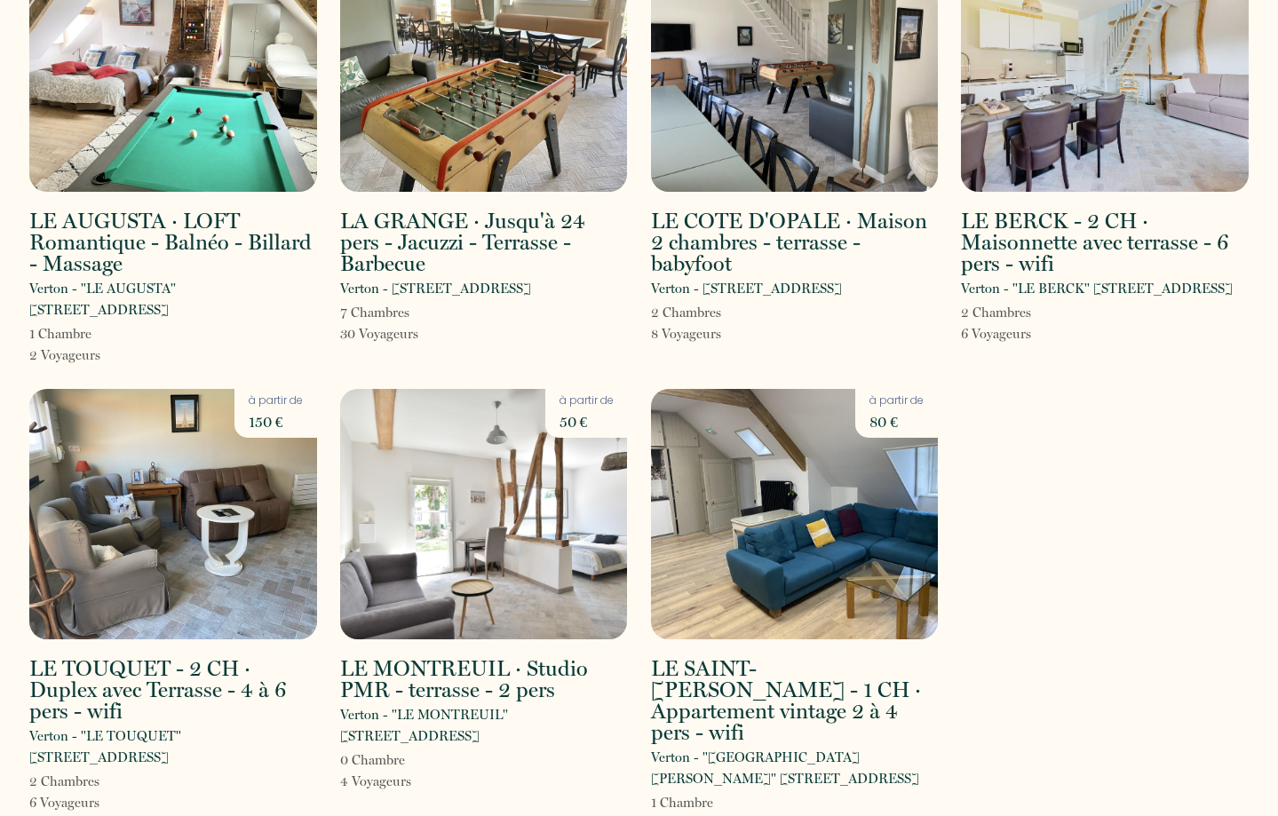
scroll to position [163, 0]
click at [496, 548] on img at bounding box center [484, 515] width 288 height 250
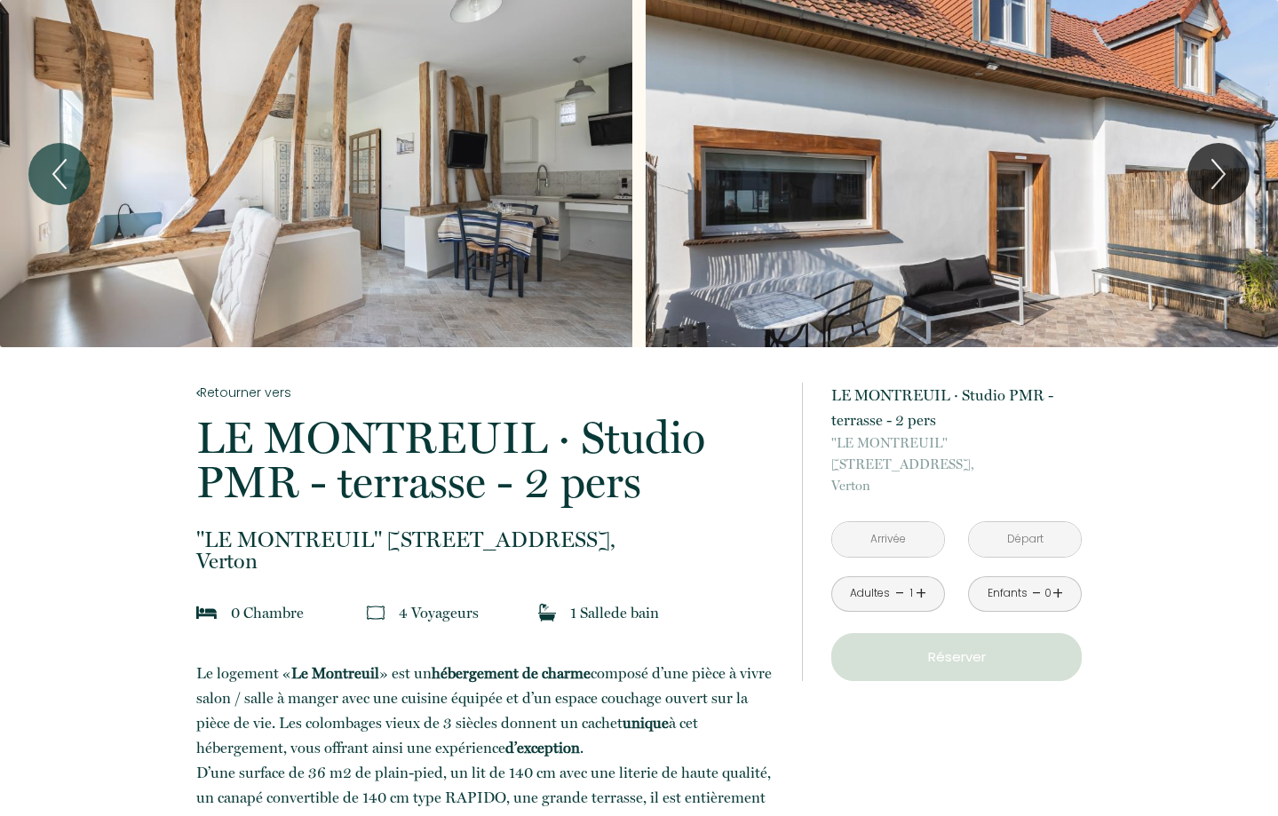
click at [921, 580] on link "+" at bounding box center [921, 594] width 11 height 28
click at [914, 522] on input "text" at bounding box center [888, 539] width 112 height 35
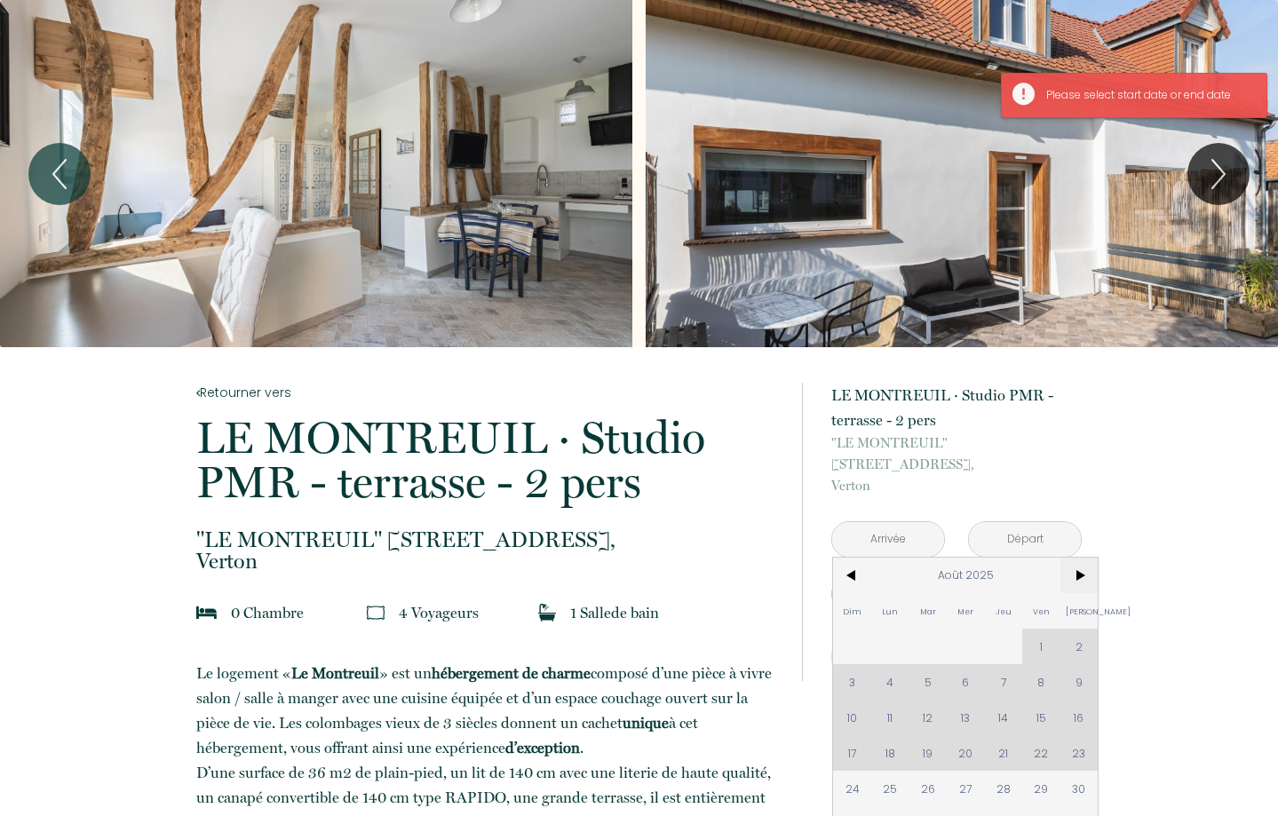
click at [1078, 558] on span ">" at bounding box center [1080, 576] width 38 height 36
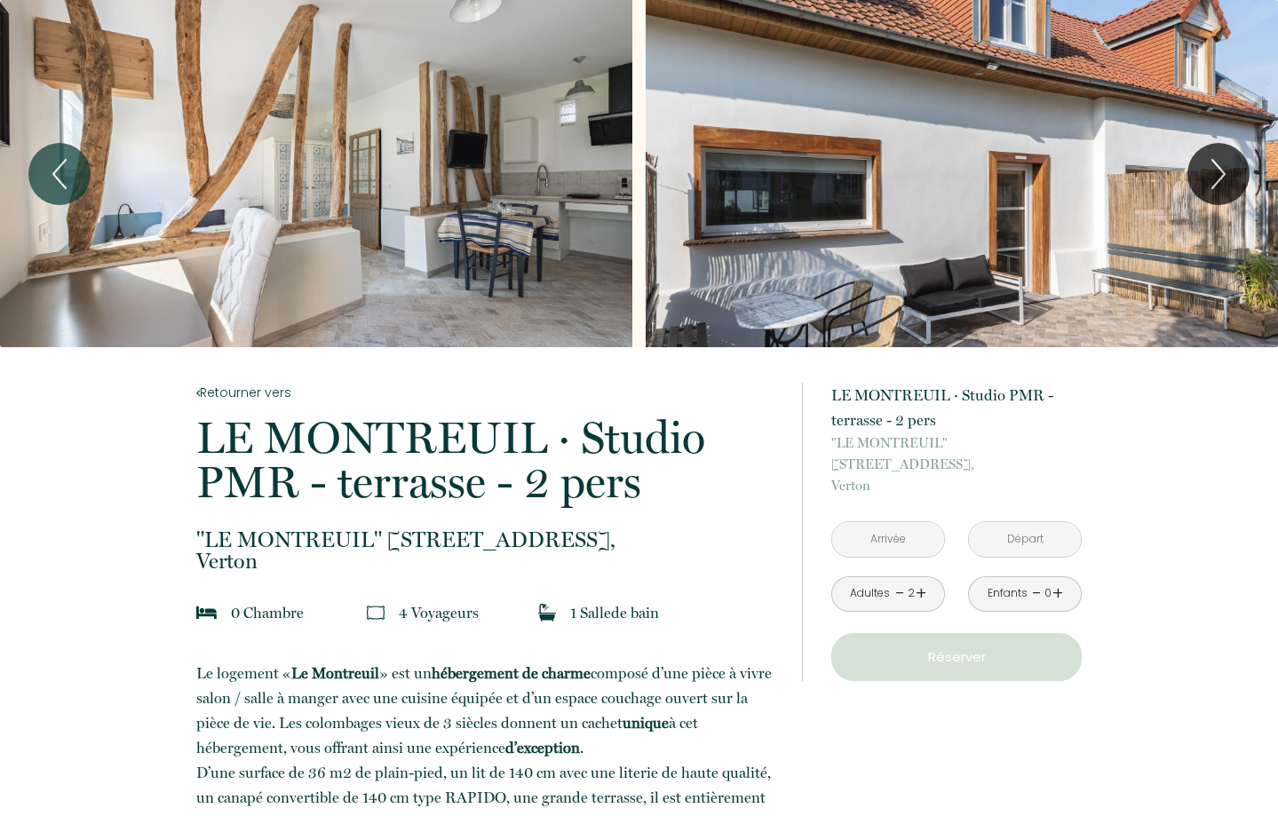
click at [953, 647] on p "Réserver" at bounding box center [957, 657] width 238 height 21
click at [947, 647] on p "Réserver" at bounding box center [957, 657] width 238 height 21
click at [908, 522] on input "text" at bounding box center [888, 539] width 112 height 35
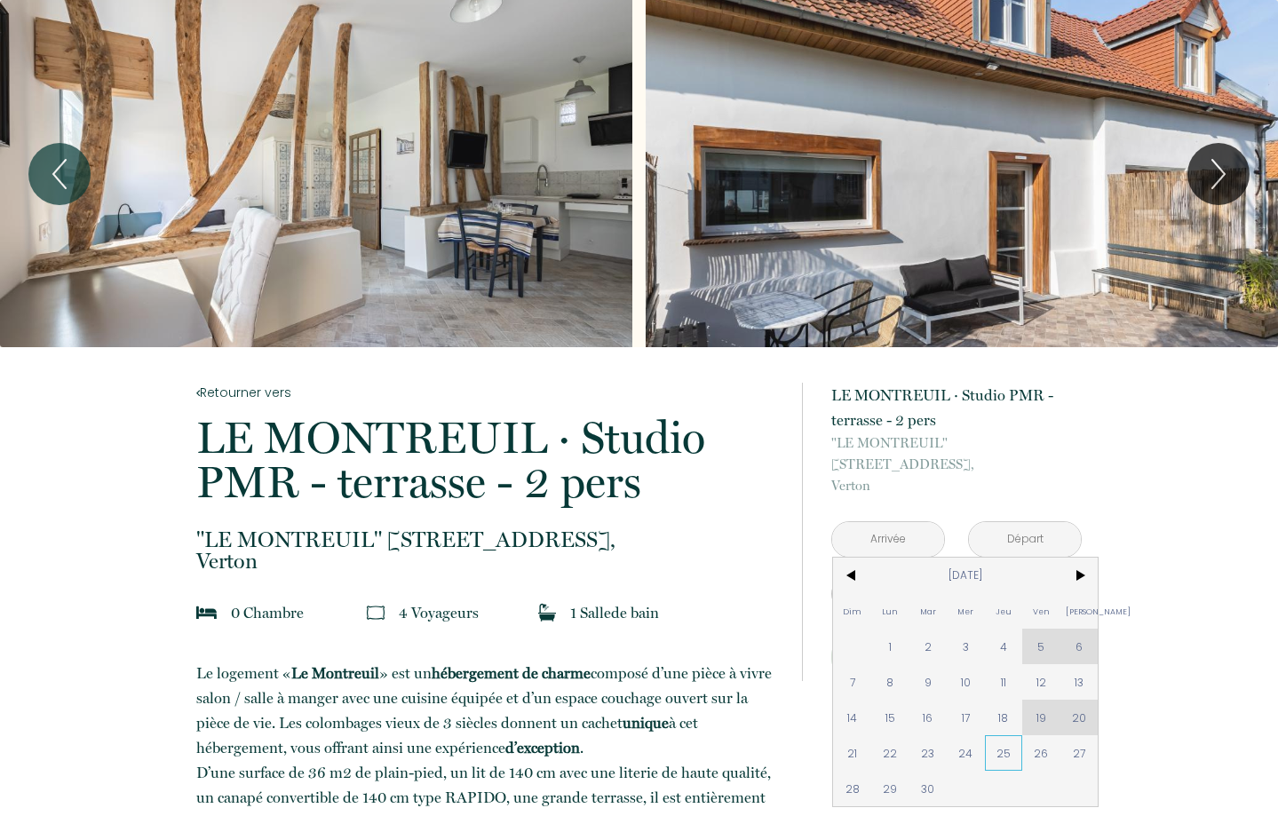
click at [997, 735] on span "25" at bounding box center [1004, 753] width 38 height 36
type input "[DATE]"
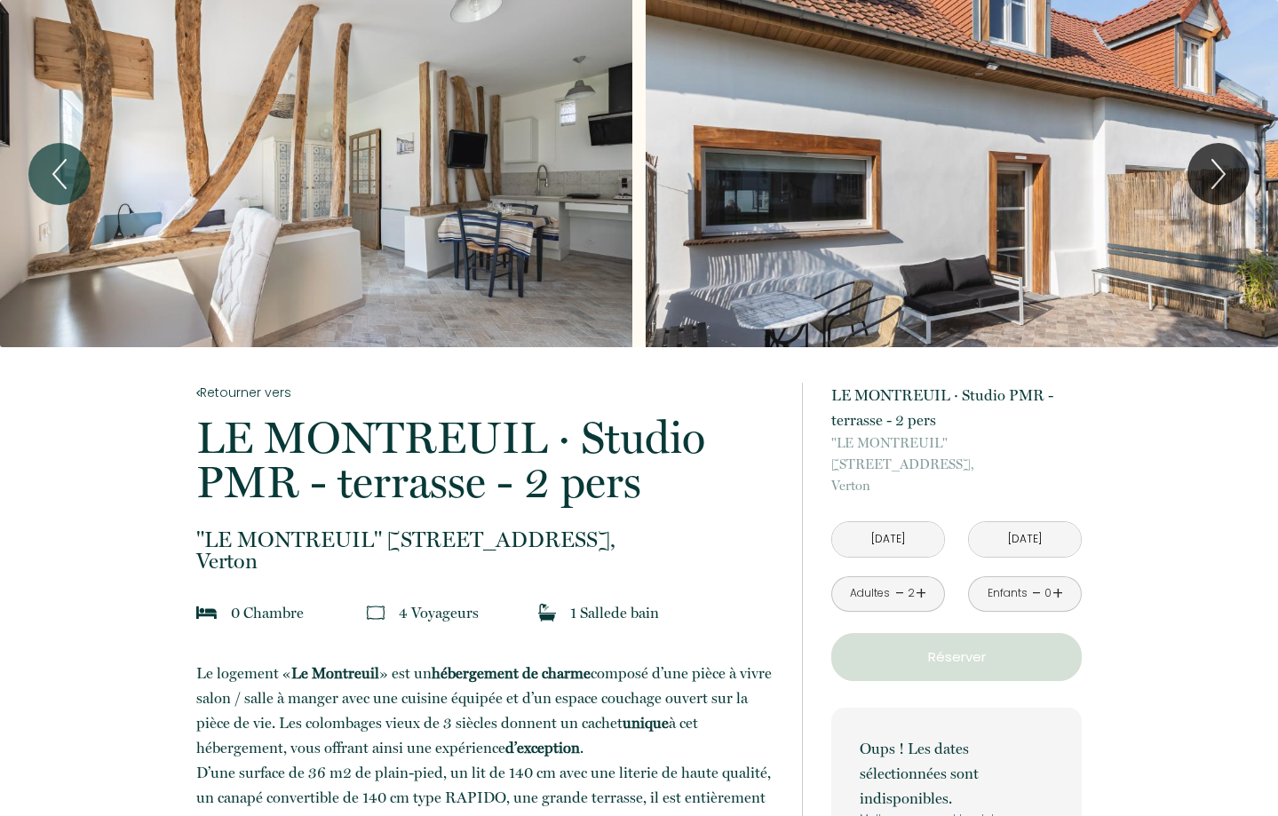
click at [1029, 522] on input "[DATE]" at bounding box center [1025, 539] width 112 height 35
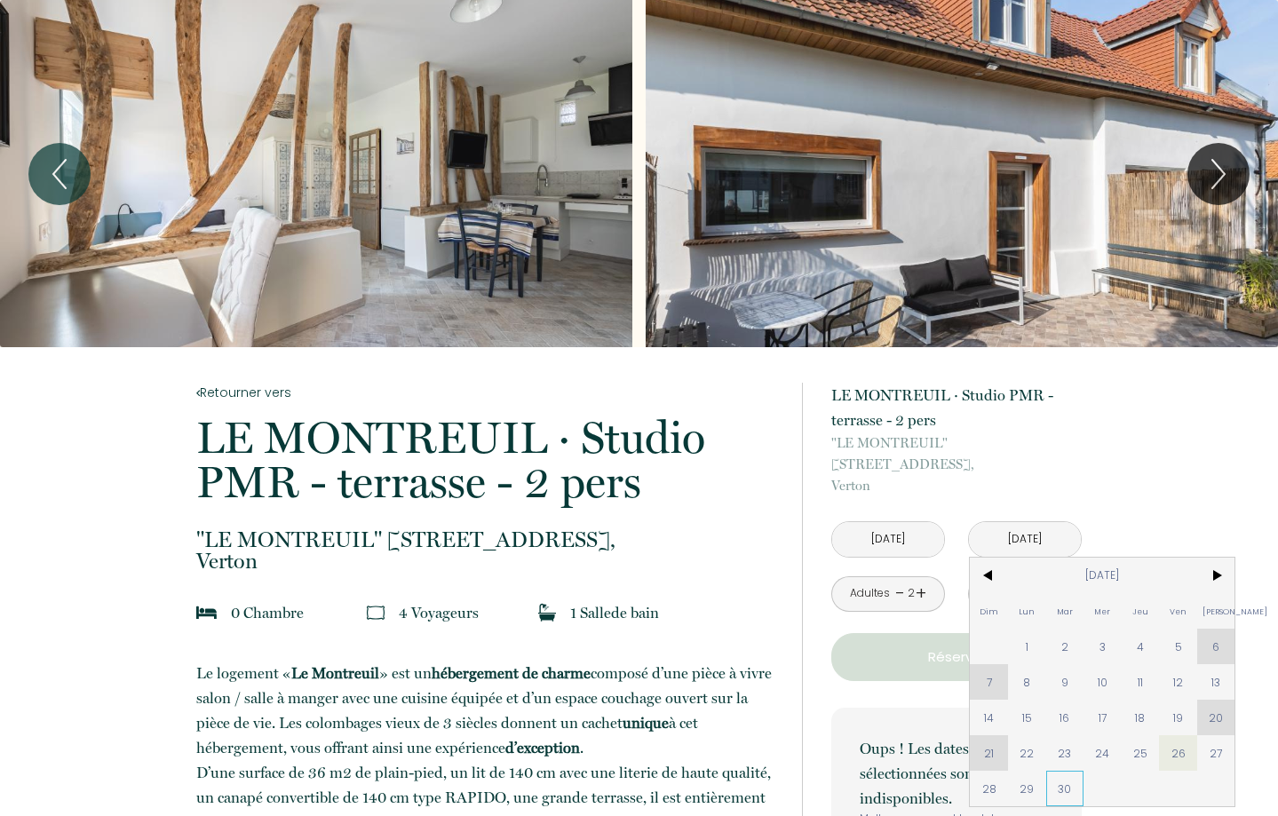
click at [1068, 772] on span "30" at bounding box center [1065, 789] width 38 height 36
type input "[DATE]"
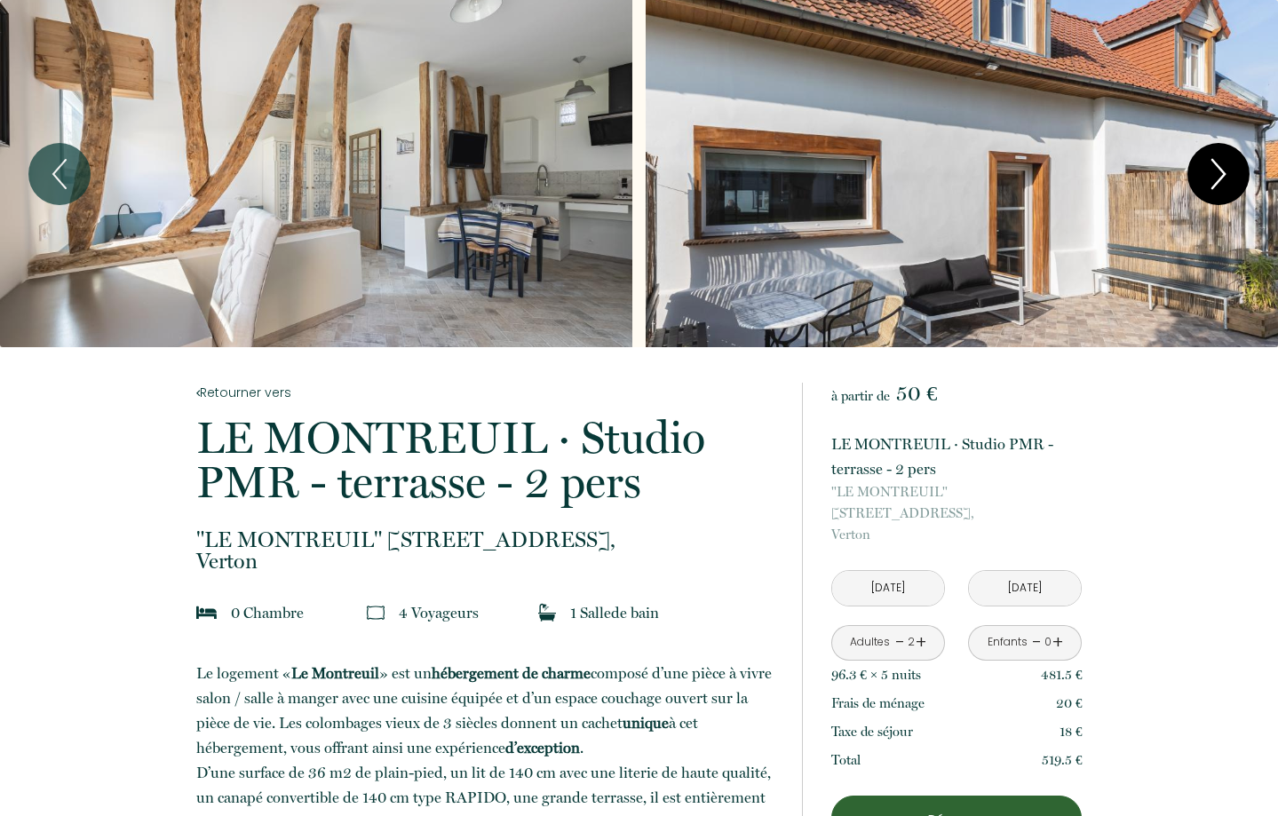
click at [1220, 174] on icon "Next" at bounding box center [1218, 173] width 37 height 53
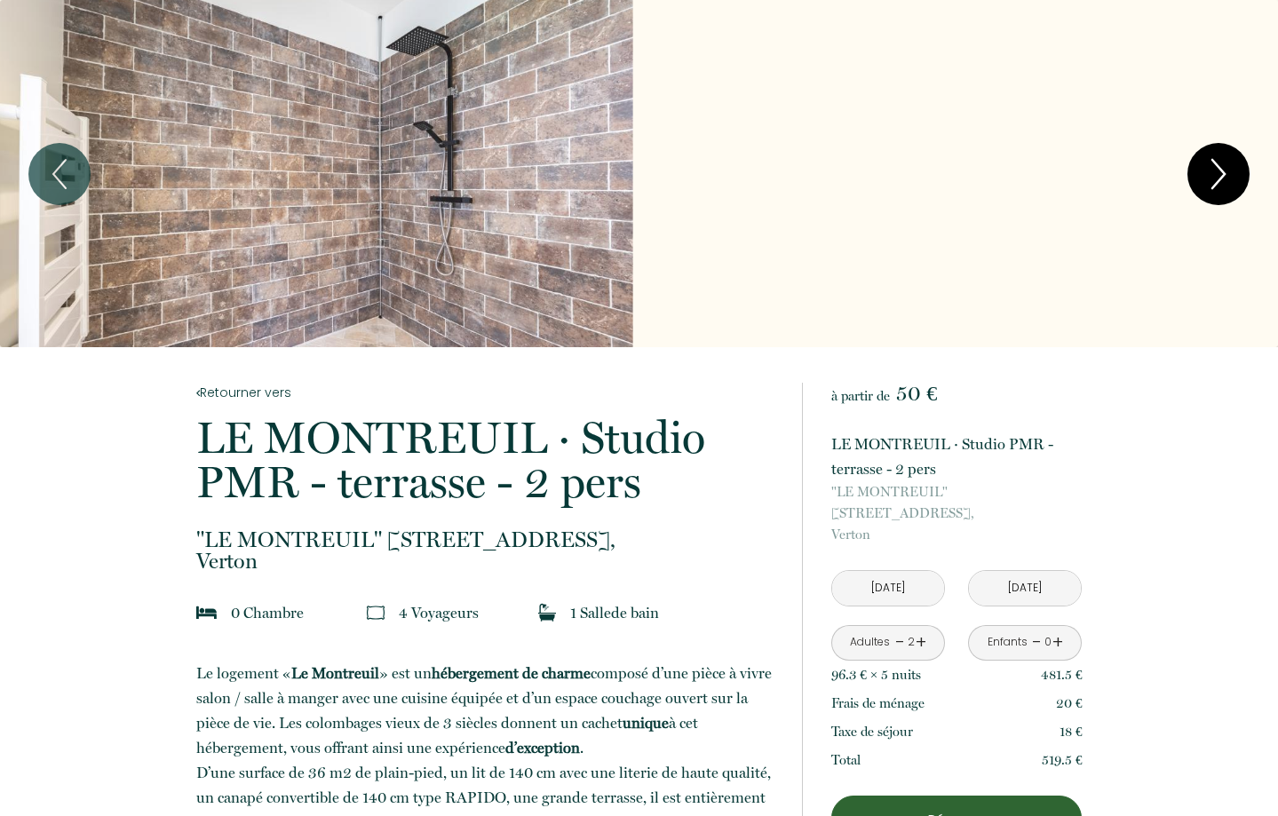
click at [1220, 174] on icon "Next" at bounding box center [1218, 173] width 37 height 53
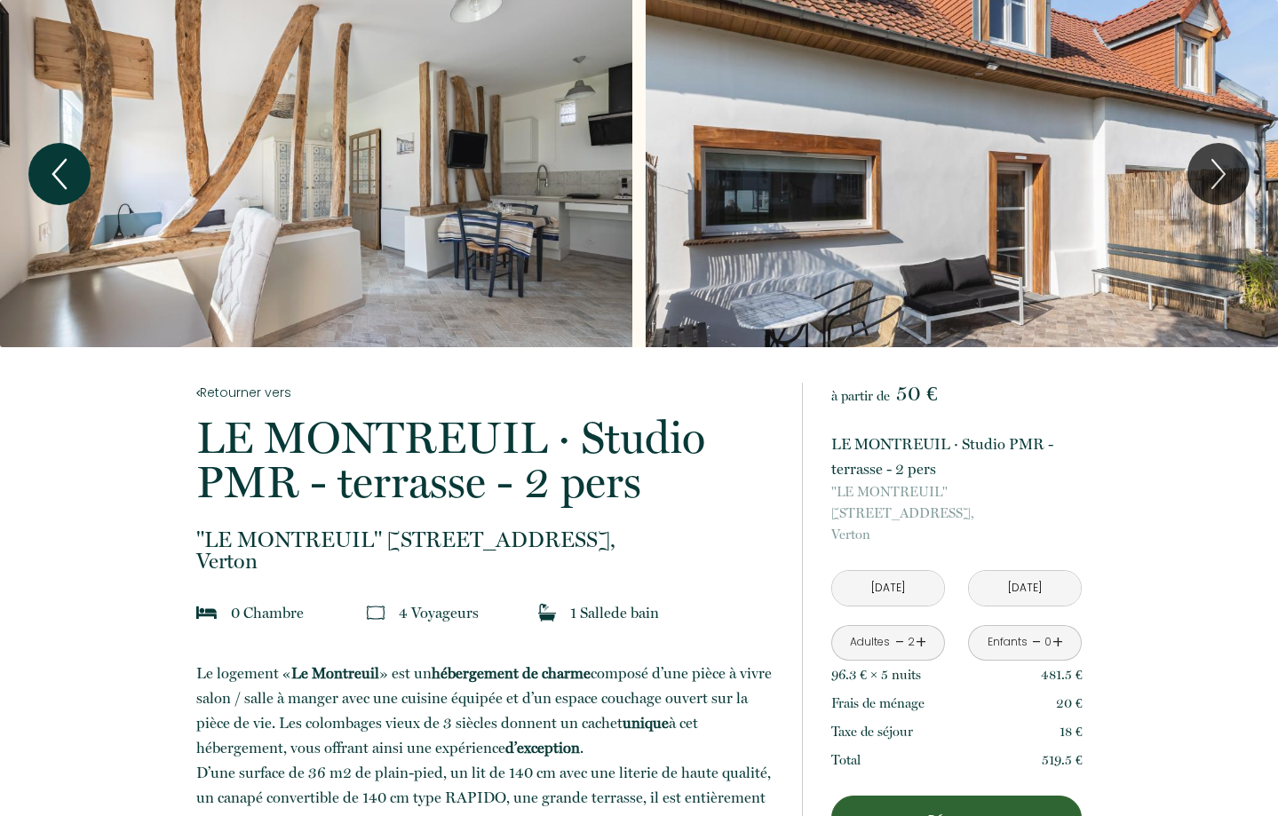
click at [67, 178] on icon "Previous" at bounding box center [59, 173] width 37 height 53
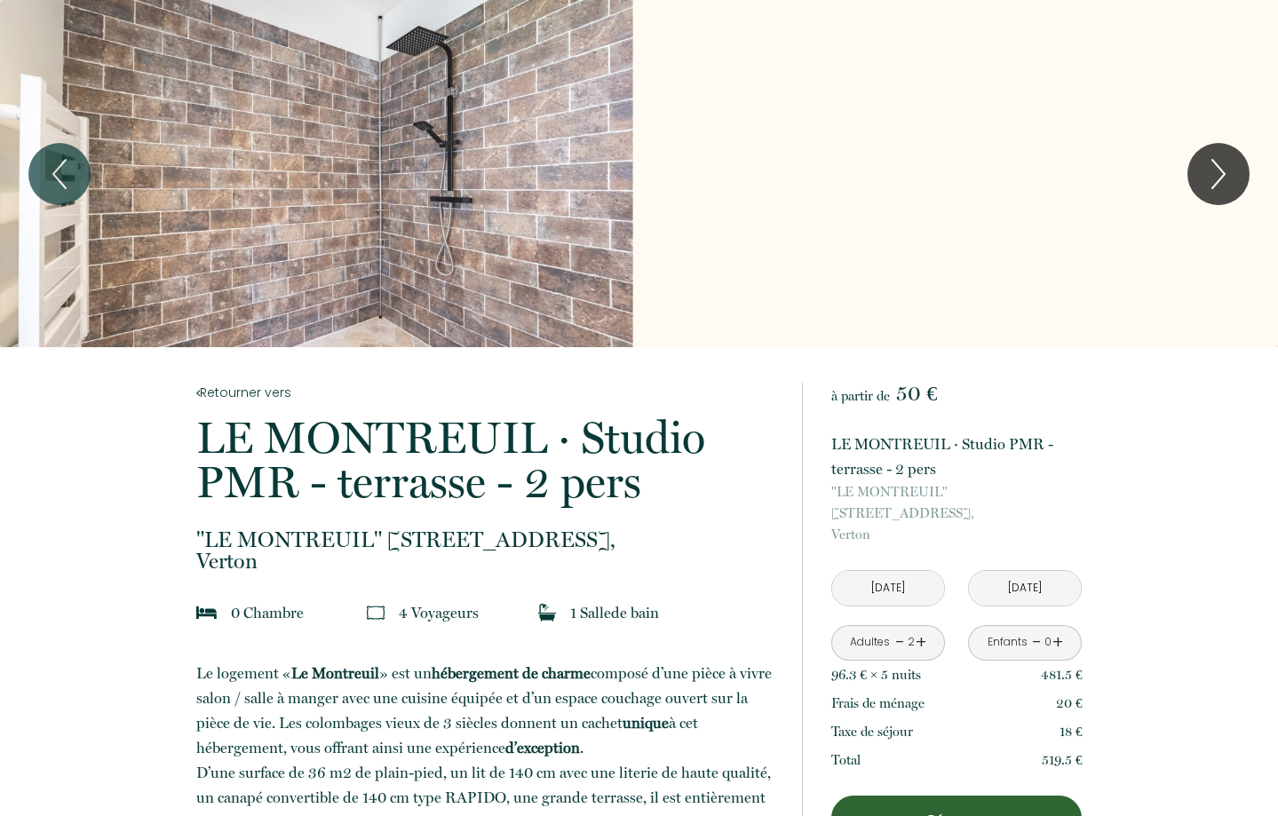
scroll to position [415, 0]
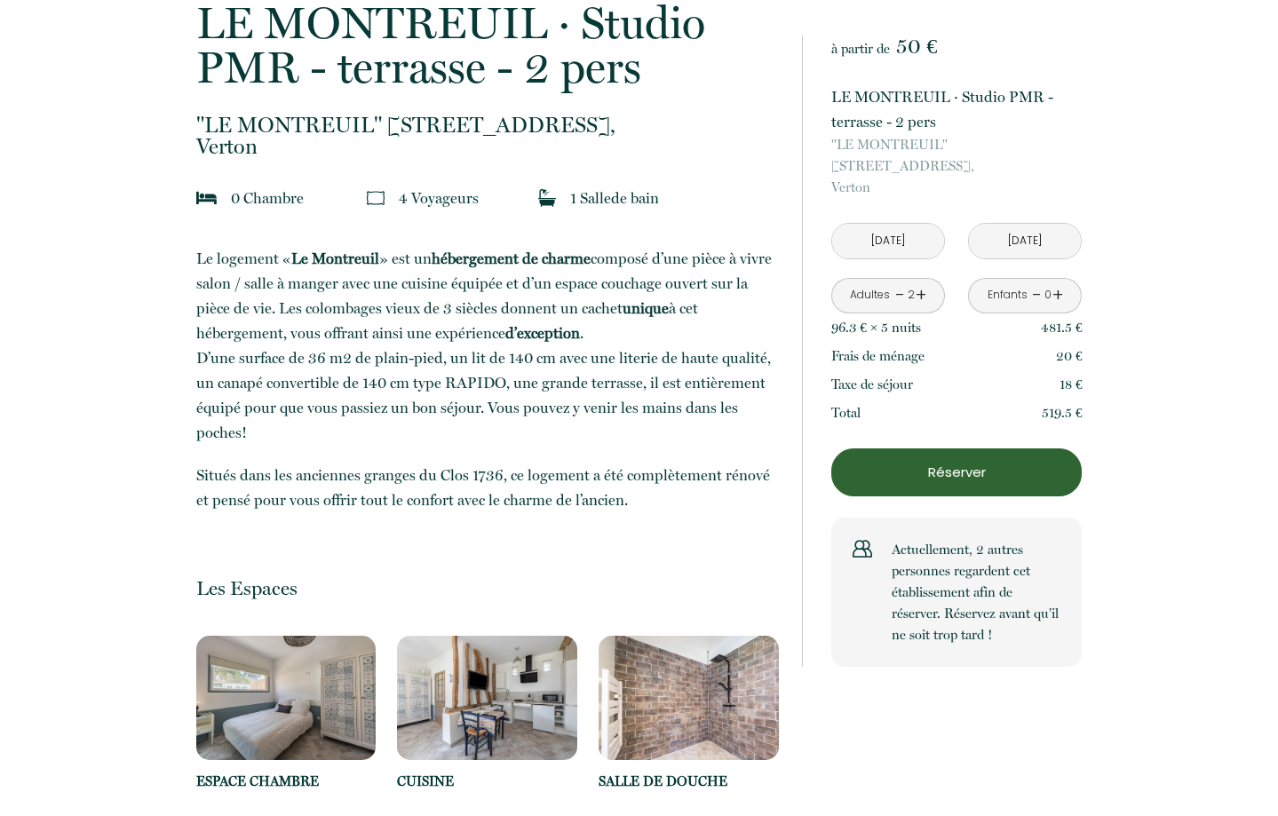
drag, startPoint x: 872, startPoint y: 167, endPoint x: 831, endPoint y: 145, distance: 47.3
click at [831, 145] on div "à partir de 50 € LE MONTREUIL · Studio PMR - terrasse - 2 pers "LE MONTREUIL" […" at bounding box center [942, 352] width 280 height 632
copy p ""LE MONTREUIL" [STREET_ADDRESS]"
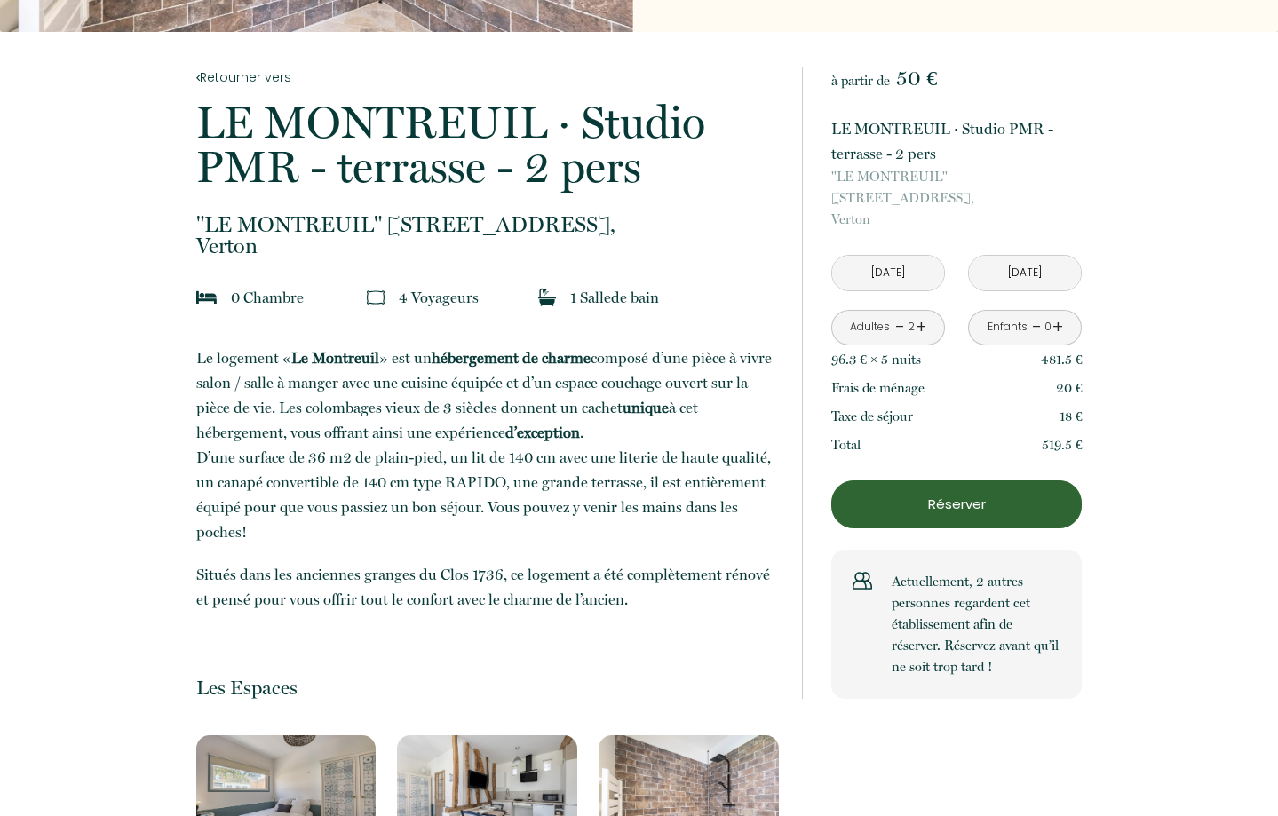
scroll to position [317, 0]
